Goal: Task Accomplishment & Management: Use online tool/utility

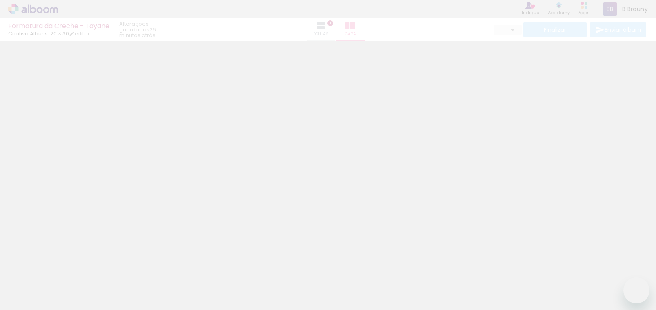
type input "0"
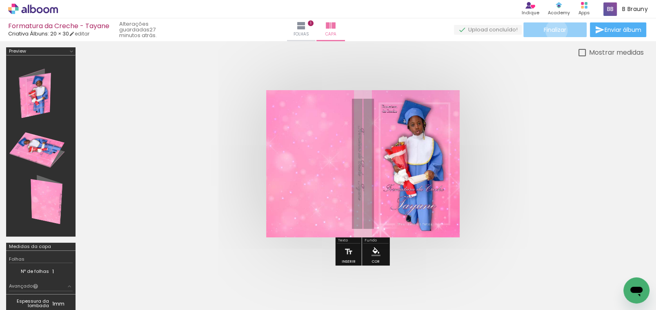
click at [552, 31] on span "Finalizar" at bounding box center [555, 30] width 22 height 6
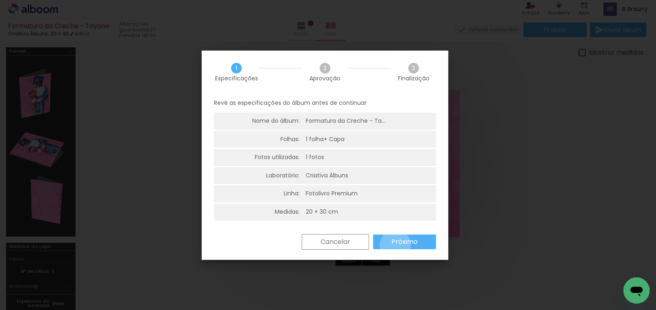
click at [0, 0] on slot "Próximo" at bounding box center [0, 0] width 0 height 0
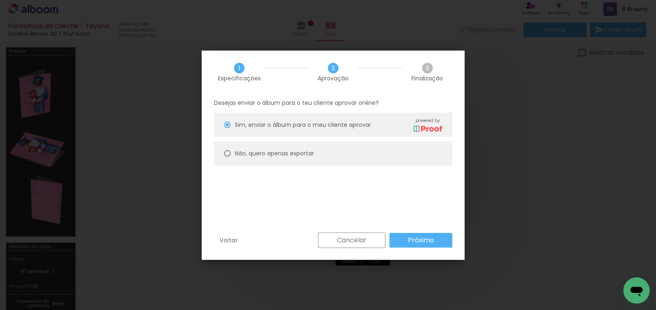
drag, startPoint x: 265, startPoint y: 152, endPoint x: 319, endPoint y: 184, distance: 62.2
click at [0, 0] on slot "Não, quero apenas exportar" at bounding box center [0, 0] width 0 height 0
type paper-radio-button "on"
drag, startPoint x: 418, startPoint y: 231, endPoint x: 420, endPoint y: 236, distance: 4.7
click at [420, 233] on div "1 Especificações 2 Aprovação 3 Finalização Desejas enviar o álbum para o teu cl…" at bounding box center [333, 155] width 263 height 209
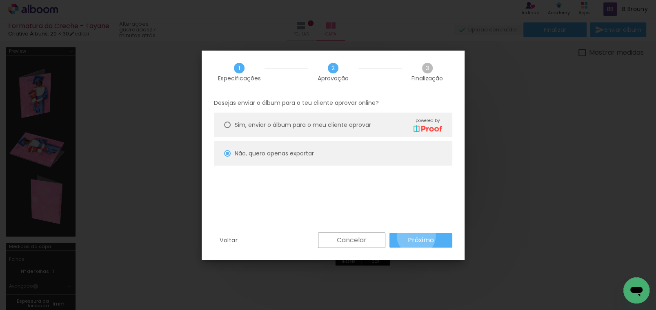
click at [0, 0] on slot "Próximo" at bounding box center [0, 0] width 0 height 0
type input "Alta, 300 DPI"
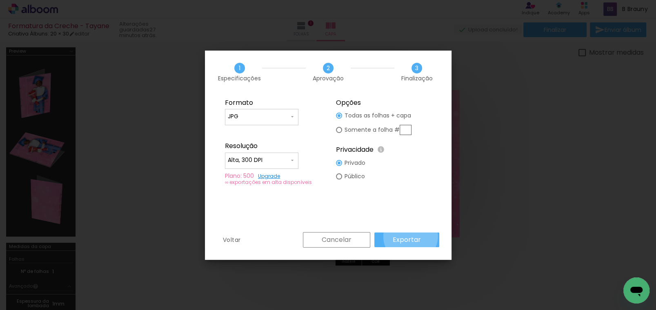
click at [0, 0] on slot "Exportar" at bounding box center [0, 0] width 0 height 0
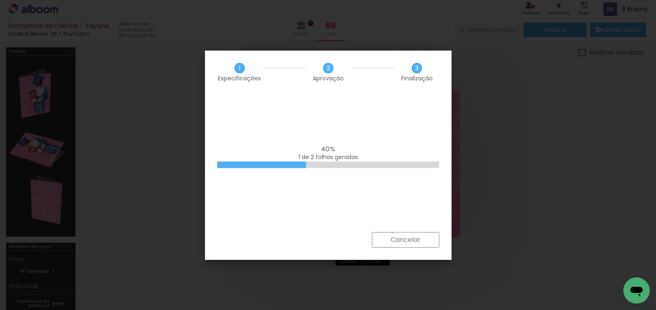
click at [391, 233] on paper-button "Cancelar" at bounding box center [405, 240] width 67 height 16
